Goal: Task Accomplishment & Management: Use online tool/utility

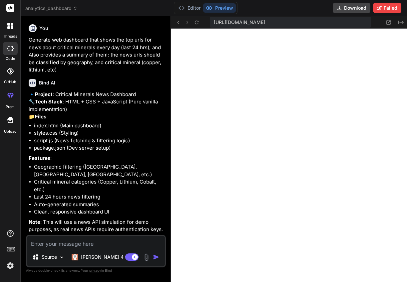
scroll to position [582, 0]
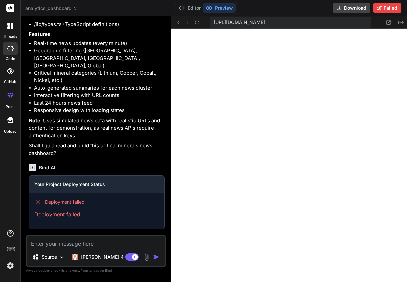
click at [232, 9] on button "Preview" at bounding box center [219, 7] width 33 height 9
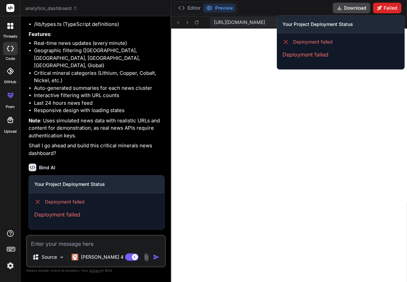
click at [393, 7] on button "Failed" at bounding box center [387, 8] width 28 height 11
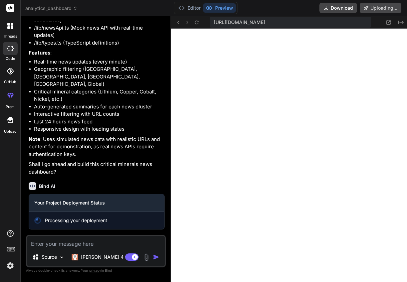
scroll to position [1282, 0]
click at [112, 151] on p "Note : Uses simulated news data with realistic URLs and content for demonstrati…" at bounding box center [97, 147] width 136 height 23
type textarea "x"
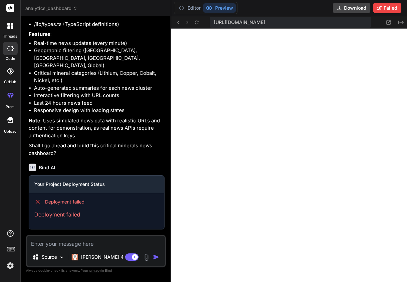
scroll to position [1301, 0]
click at [61, 214] on p "Deployment failed" at bounding box center [96, 215] width 125 height 8
click at [39, 203] on icon at bounding box center [37, 202] width 3 height 3
click at [221, 8] on button "Preview" at bounding box center [219, 7] width 33 height 9
click at [76, 246] on textarea at bounding box center [96, 242] width 138 height 12
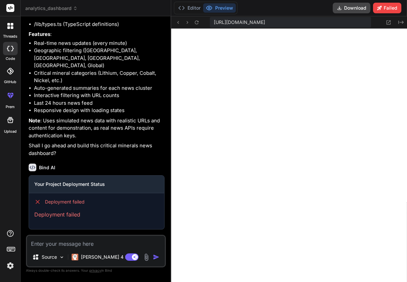
type textarea "f"
type textarea "x"
type textarea "fi"
type textarea "x"
type textarea "fix"
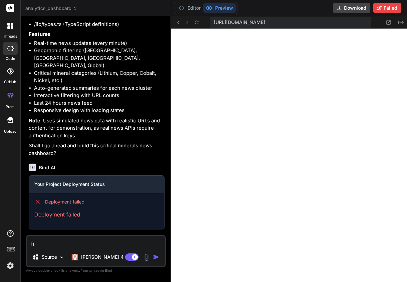
type textarea "x"
type textarea "fix"
type textarea "x"
type textarea "fix a"
type textarea "x"
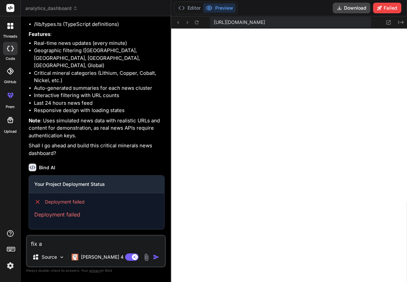
type textarea "fix an"
type textarea "x"
type textarea "fix and"
type textarea "x"
type textarea "fix and"
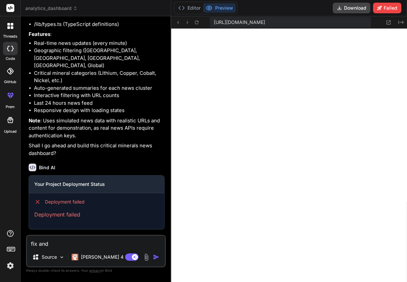
type textarea "x"
type textarea "fix and d"
type textarea "x"
type textarea "fix and de"
type textarea "x"
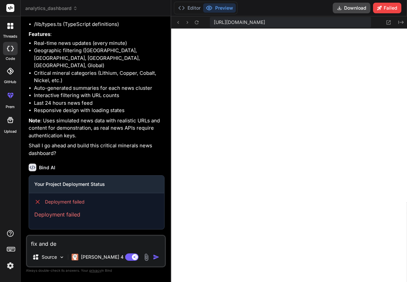
type textarea "fix and dep"
type textarea "x"
type textarea "fix and depl"
type textarea "x"
type textarea "fix and deplo"
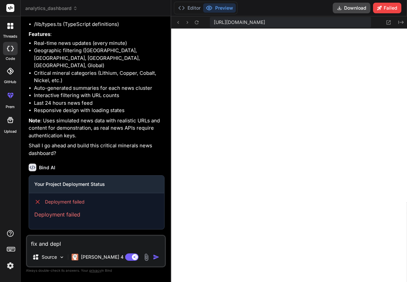
type textarea "x"
type textarea "fix and deploy"
type textarea "x"
type textarea "fix and deploy"
type textarea "x"
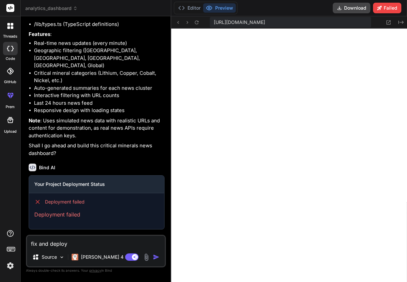
type textarea "fix and deploy c"
type textarea "x"
type textarea "fix and deploy co"
type textarea "x"
type textarea "fix and deploy cod"
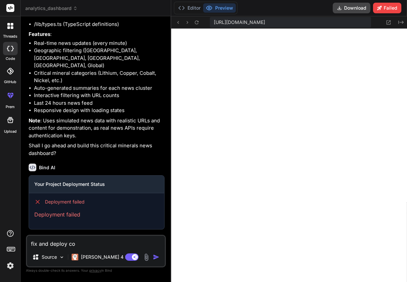
type textarea "x"
type textarea "fix and deploy code"
type textarea "x"
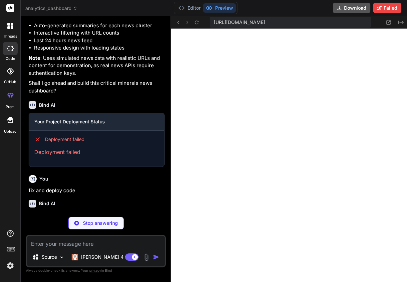
scroll to position [1369, 0]
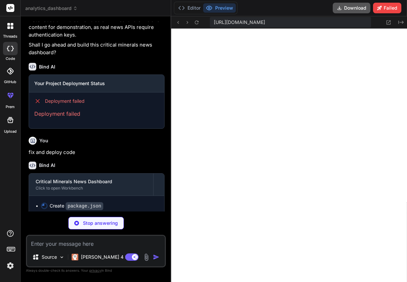
type textarea "x"
type textarea "}"
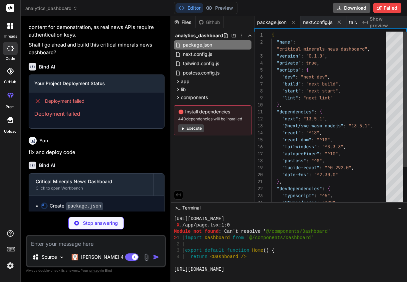
scroll to position [589, 0]
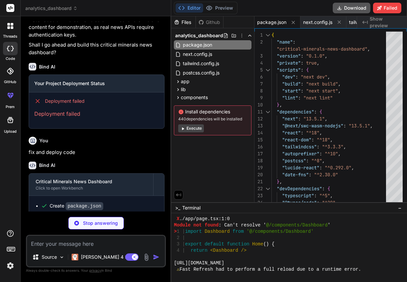
type textarea "x"
type textarea "module.exports = nextConfig"
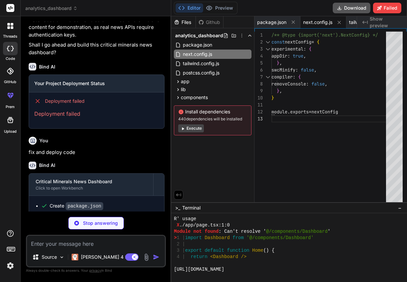
scroll to position [703, 0]
type textarea "x"
type textarea "}, }, }, }, plugins: [], }"
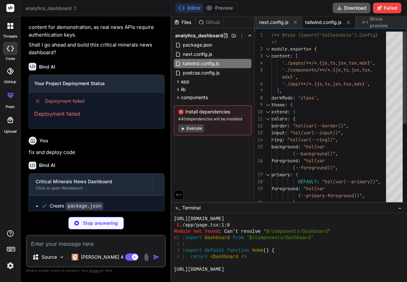
type textarea "x"
type textarea "module.exports = { plugins: { tailwindcss: {}, autoprefixer: {}, }, }"
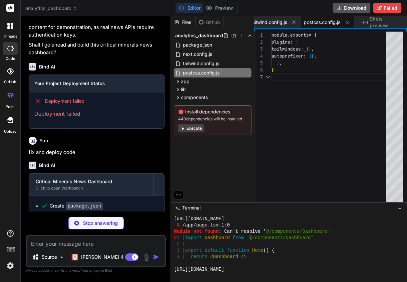
scroll to position [709, 0]
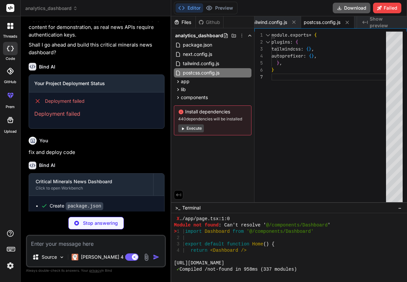
type textarea "x"
type textarea "@layer base { * { @apply border-border; } body { @apply bg-background text-fore…"
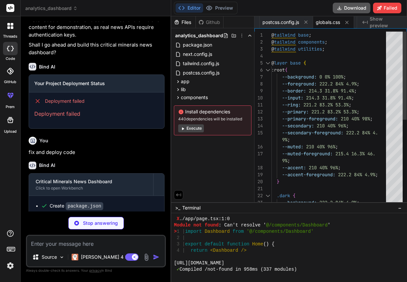
scroll to position [760, 0]
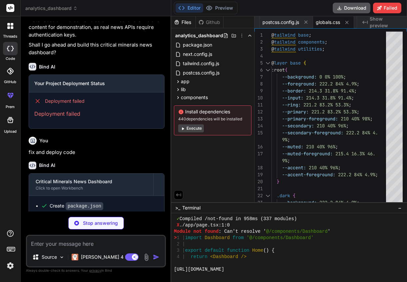
type textarea "x"
type textarea "<body className={inter.className}>{children}</body> </html> ) }"
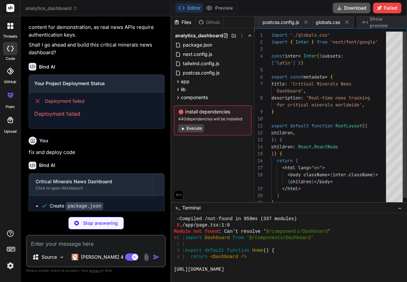
scroll to position [42, 0]
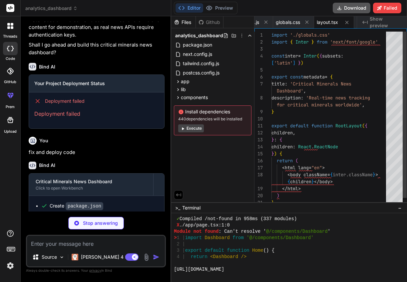
type textarea "x"
type textarea "import NewsDashboard from '@/components/NewsDashboard' export default function …"
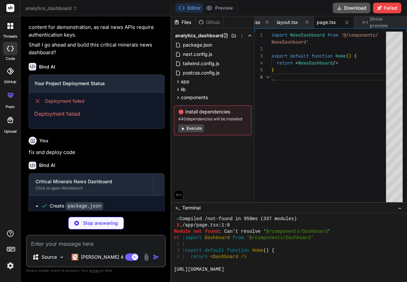
scroll to position [810, 0]
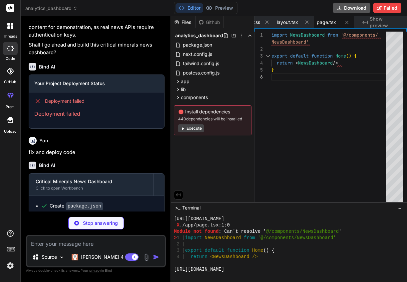
type textarea "x"
type textarea "mineral: CriticalMineral | 'All' } export interface NewsSummary { geography: Ge…"
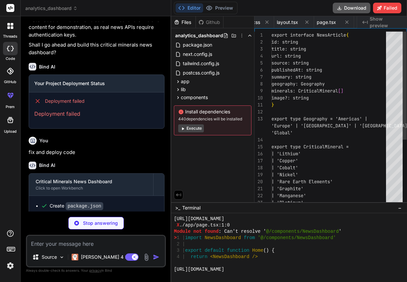
scroll to position [0, 777]
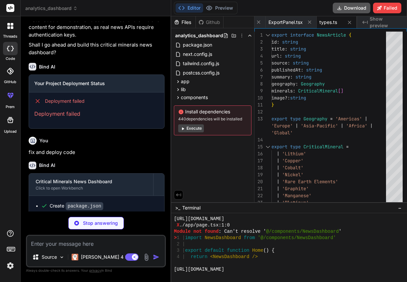
type textarea "x"
type textarea "}"
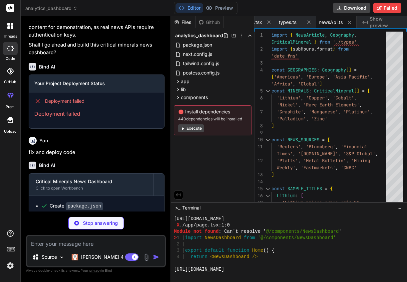
type textarea "x"
type textarea "Showing {filteredArticles.length} articles from the last 24 hours </div> )} </m…"
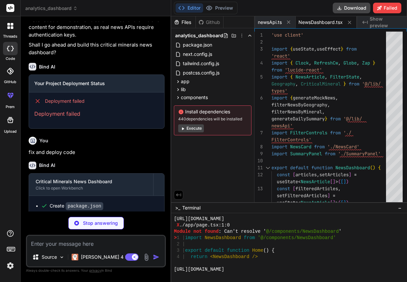
scroll to position [816, 0]
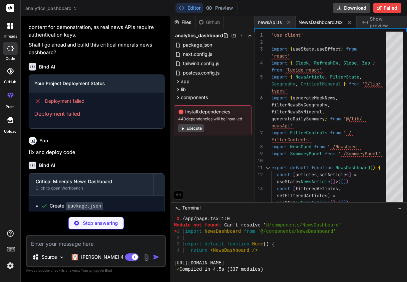
type textarea "x"
type textarea "</div> </div> </div> ) }"
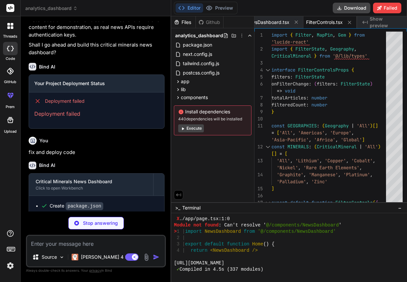
scroll to position [823, 0]
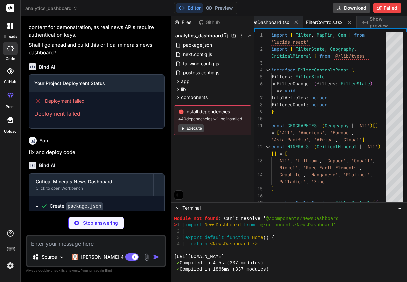
type textarea "x"
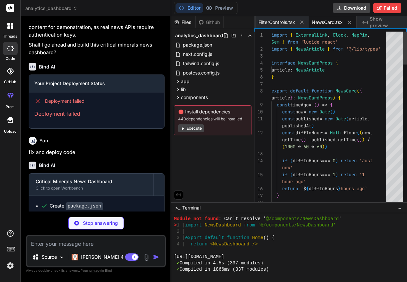
scroll to position [829, 0]
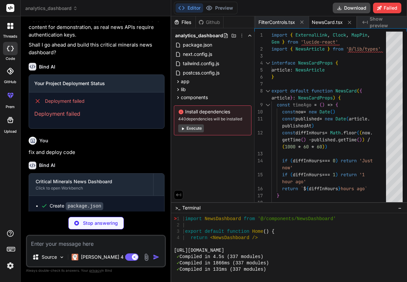
type textarea "x"
type textarea "</div> </div> </div> ) }"
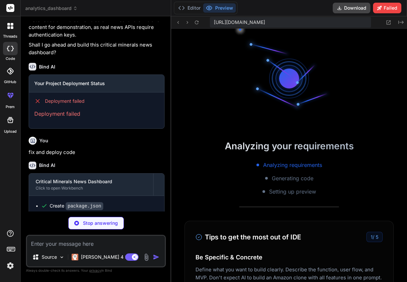
scroll to position [2082, 0]
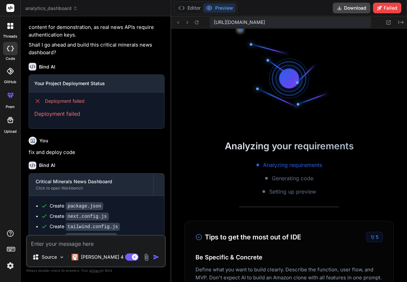
type textarea "x"
